Goal: Complete application form

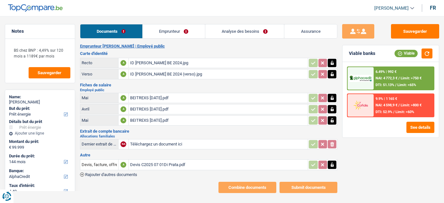
select select "energy"
select select "144"
select select "alphacredit"
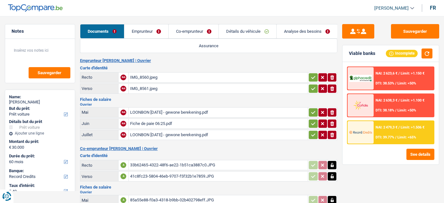
select select "car"
select select "60"
select select "record credits"
click at [311, 75] on icon "button" at bounding box center [312, 77] width 5 height 6
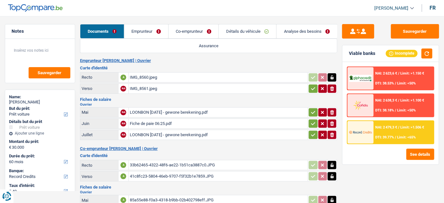
click at [310, 91] on button "button" at bounding box center [312, 88] width 9 height 8
click at [312, 114] on icon "button" at bounding box center [312, 112] width 5 height 6
drag, startPoint x: 310, startPoint y: 124, endPoint x: 310, endPoint y: 128, distance: 3.5
click at [310, 125] on icon "button" at bounding box center [312, 123] width 5 height 6
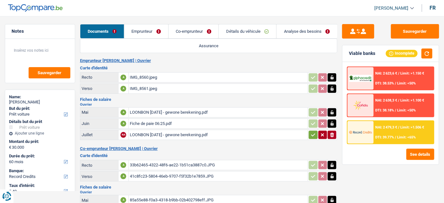
click at [310, 135] on icon "button" at bounding box center [312, 135] width 5 height 6
click at [143, 30] on link "Emprunteur" at bounding box center [146, 31] width 44 height 14
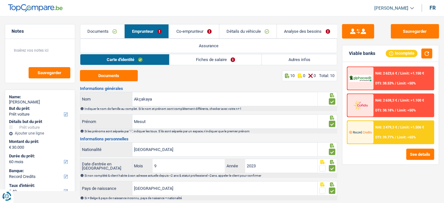
click at [206, 62] on link "Fiches de salaire" at bounding box center [215, 59] width 92 height 11
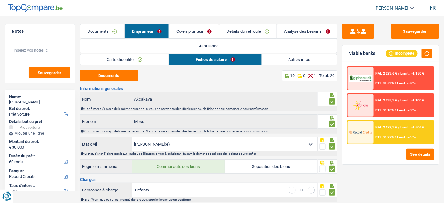
click at [289, 60] on link "Autres infos" at bounding box center [299, 59] width 75 height 11
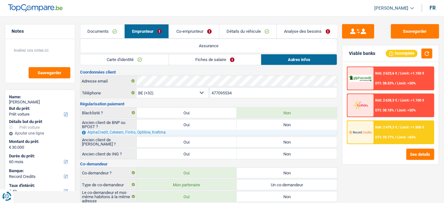
click at [110, 31] on link "Documents" at bounding box center [102, 31] width 44 height 14
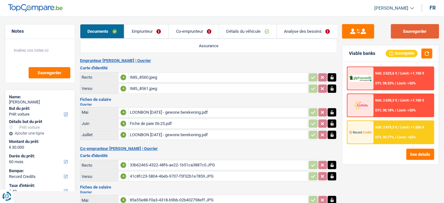
click at [421, 30] on button "Sauvegarder" at bounding box center [415, 31] width 48 height 14
drag, startPoint x: 159, startPoint y: 37, endPoint x: 166, endPoint y: 40, distance: 7.8
click at [159, 37] on link "Emprunteur" at bounding box center [146, 31] width 44 height 14
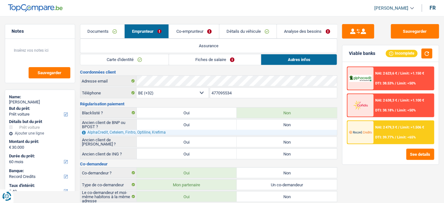
click at [204, 61] on link "Fiches de salaire" at bounding box center [215, 59] width 92 height 11
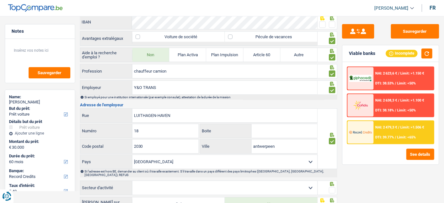
scroll to position [536, 0]
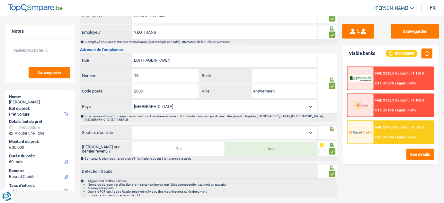
click at [332, 132] on span at bounding box center [332, 135] width 6 height 6
click at [0, 0] on input "radio" at bounding box center [0, 0] width 0 height 0
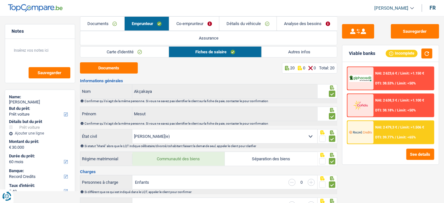
scroll to position [0, 0]
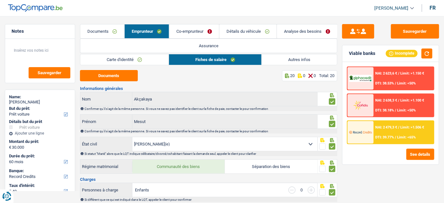
click at [197, 29] on link "Co-emprunteur" at bounding box center [194, 31] width 50 height 14
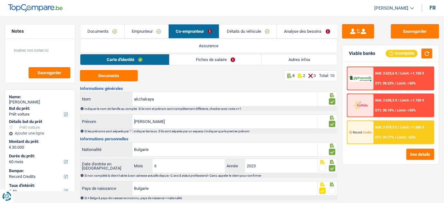
click at [232, 62] on link "Fiches de salaire" at bounding box center [215, 59] width 92 height 11
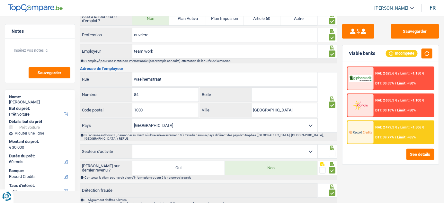
scroll to position [480, 0]
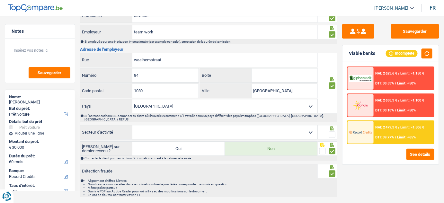
click at [333, 131] on label at bounding box center [332, 134] width 6 height 6
click at [0, 0] on input "radio" at bounding box center [0, 0] width 0 height 0
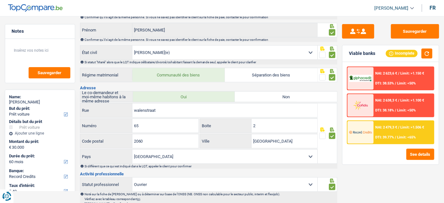
scroll to position [71, 0]
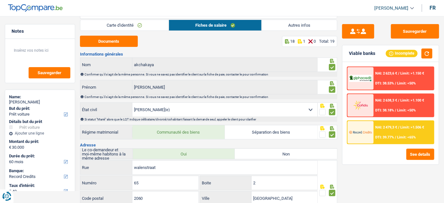
scroll to position [0, 0]
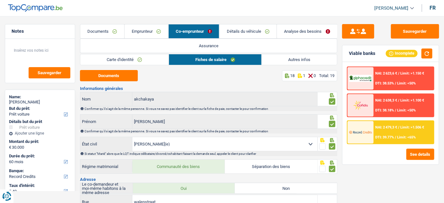
click at [96, 33] on link "Documents" at bounding box center [102, 31] width 44 height 14
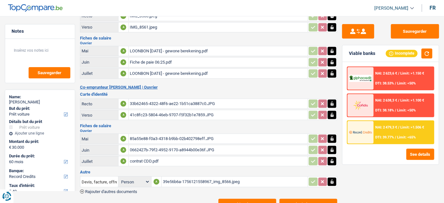
scroll to position [51, 0]
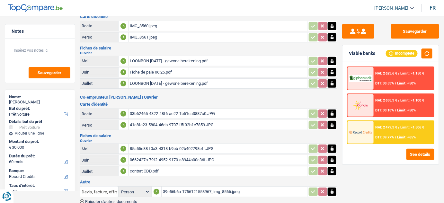
click at [165, 70] on div "Fiche de paie 06:25.pdf" at bounding box center [218, 72] width 177 height 10
click at [142, 148] on div "85a55e88-f0a3-4318-b9bb-02b402798eff.JPG" at bounding box center [218, 149] width 177 height 10
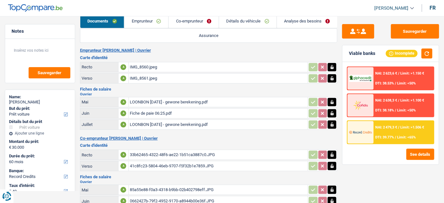
scroll to position [0, 0]
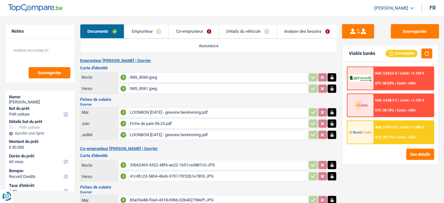
click at [156, 33] on link "Emprunteur" at bounding box center [146, 31] width 44 height 14
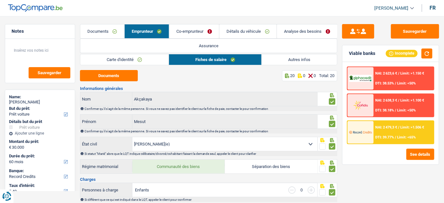
click at [107, 32] on link "Documents" at bounding box center [102, 31] width 44 height 14
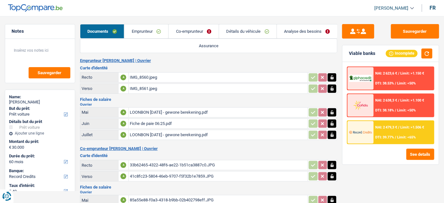
click at [134, 30] on link "Emprunteur" at bounding box center [146, 31] width 44 height 14
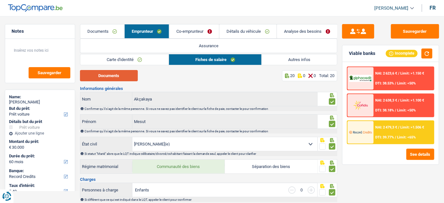
click at [119, 77] on button "Documents" at bounding box center [109, 75] width 58 height 11
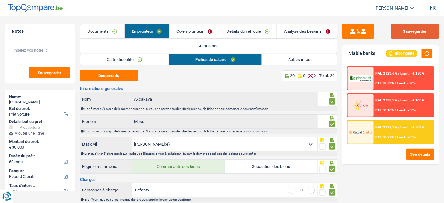
click at [404, 35] on button "Sauvegarder" at bounding box center [415, 31] width 48 height 14
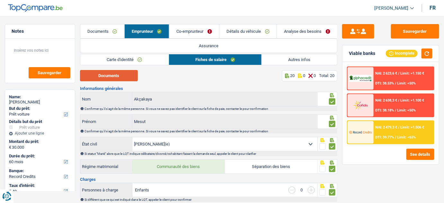
click at [133, 75] on button "Documents" at bounding box center [109, 75] width 58 height 11
click at [197, 31] on link "Co-emprunteur" at bounding box center [194, 31] width 50 height 14
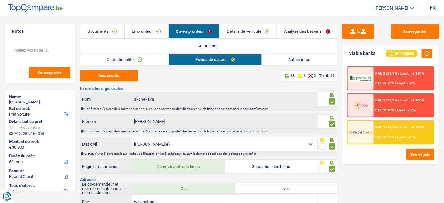
click at [287, 63] on link "Autres infos" at bounding box center [299, 59] width 75 height 11
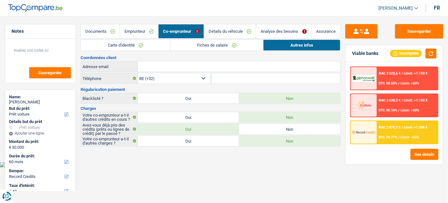
click at [225, 50] on link "Fiches de salaire" at bounding box center [216, 45] width 93 height 11
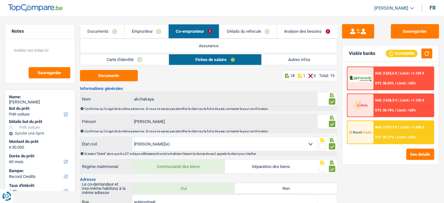
click at [234, 24] on link "Détails du véhicule" at bounding box center [247, 31] width 57 height 14
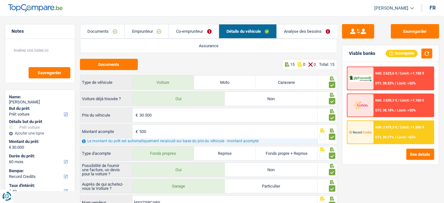
click at [306, 29] on link "Analyse des besoins" at bounding box center [307, 31] width 61 height 14
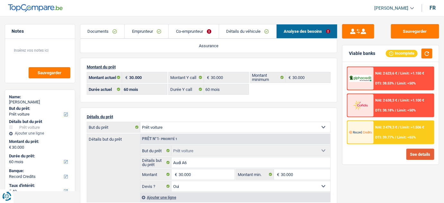
click at [410, 153] on button "See details" at bounding box center [420, 154] width 28 height 11
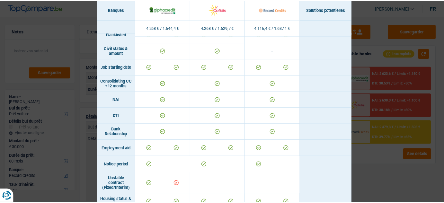
scroll to position [182, 0]
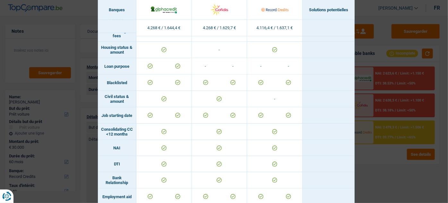
click at [384, 182] on div "Banks conditions × Banques Solutions potentielles Revenus / Charges 4.268 € / 1…" at bounding box center [224, 101] width 448 height 203
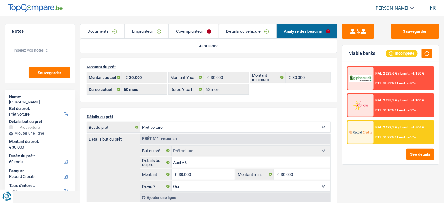
click at [133, 33] on link "Emprunteur" at bounding box center [147, 31] width 44 height 14
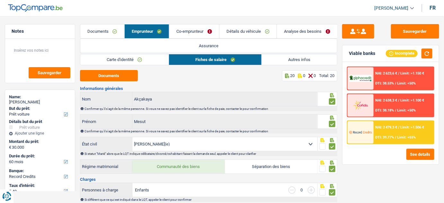
drag, startPoint x: 119, startPoint y: 62, endPoint x: 127, endPoint y: 68, distance: 10.6
click at [119, 62] on link "Carte d'identité" at bounding box center [124, 59] width 88 height 11
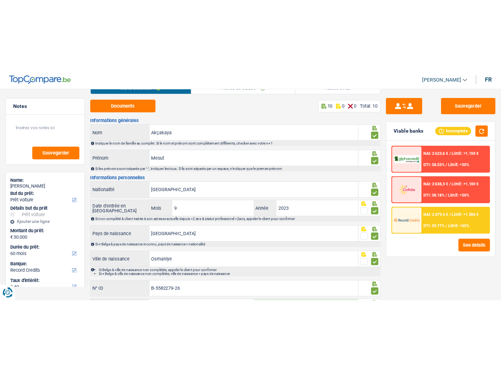
scroll to position [0, 0]
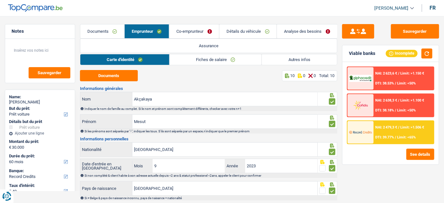
click at [193, 33] on link "Co-emprunteur" at bounding box center [194, 31] width 50 height 14
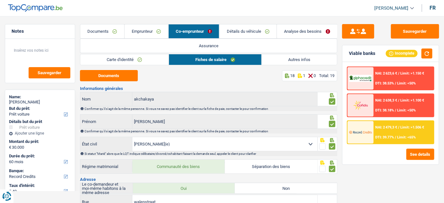
drag, startPoint x: 255, startPoint y: 30, endPoint x: 268, endPoint y: 34, distance: 13.7
click at [255, 30] on link "Détails du véhicule" at bounding box center [247, 31] width 57 height 14
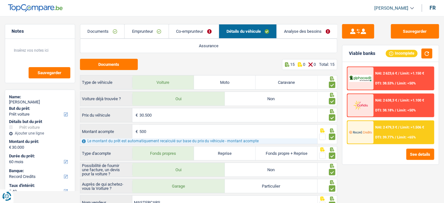
click at [387, 131] on div "NAI: 2 479,3 € / Limit: >1.506 € DTI: 39.77% / Limit: <65%" at bounding box center [403, 132] width 60 height 22
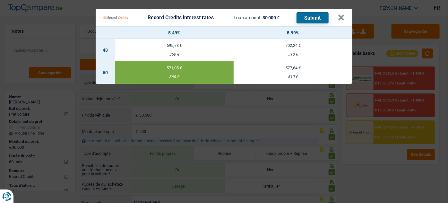
click at [312, 18] on button "Submit" at bounding box center [313, 17] width 32 height 11
click at [342, 20] on button "×" at bounding box center [341, 17] width 7 height 6
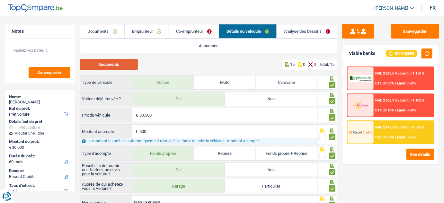
drag, startPoint x: 116, startPoint y: 64, endPoint x: 113, endPoint y: 69, distance: 6.0
click at [116, 64] on button "Documents" at bounding box center [109, 64] width 58 height 11
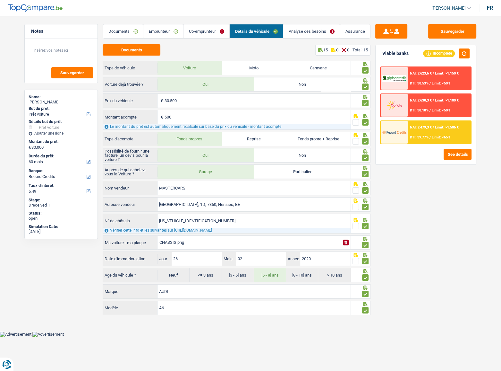
click at [198, 30] on link "Co-emprunteur" at bounding box center [207, 31] width 46 height 14
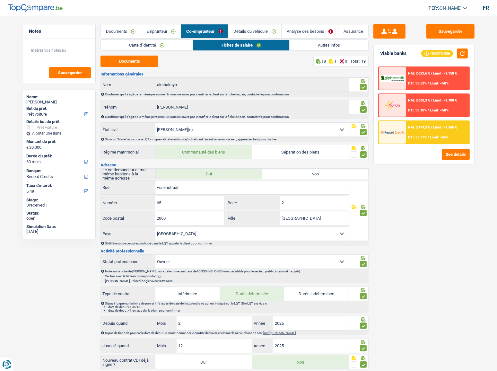
click at [272, 32] on link "Détails du véhicule" at bounding box center [254, 31] width 53 height 14
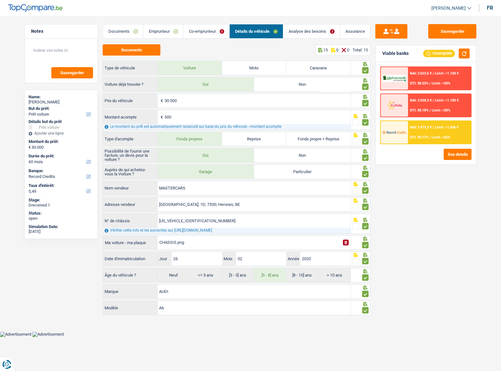
click at [443, 130] on div "NAI: 2 479,3 € / Limit: >1.506 € DTI: 39.77% / Limit: <65%" at bounding box center [439, 132] width 63 height 22
